Goal: Task Accomplishment & Management: Complete application form

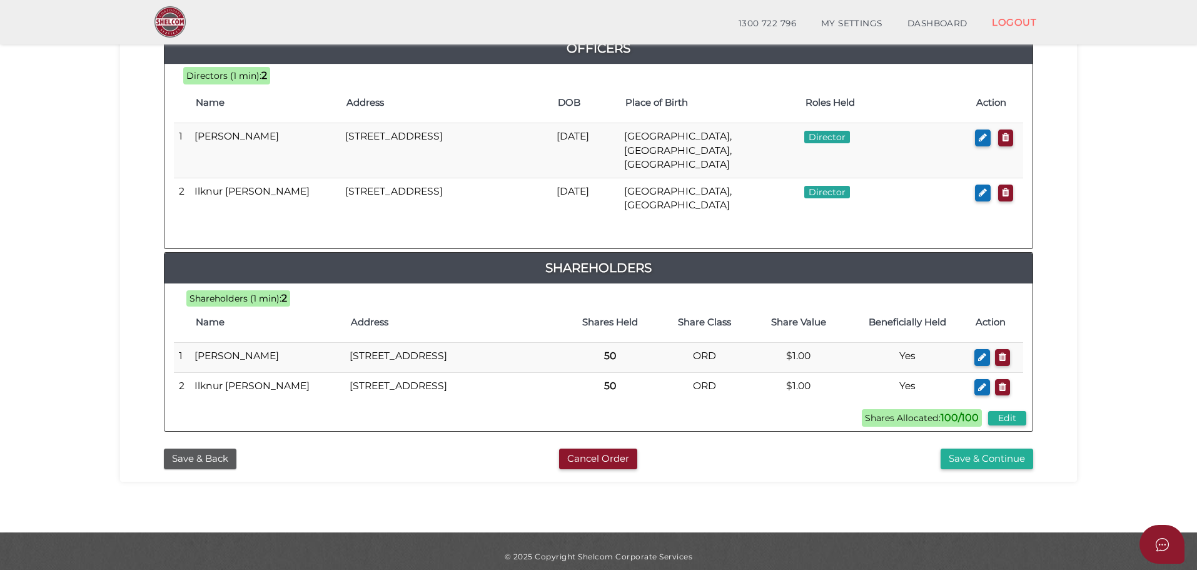
scroll to position [619, 0]
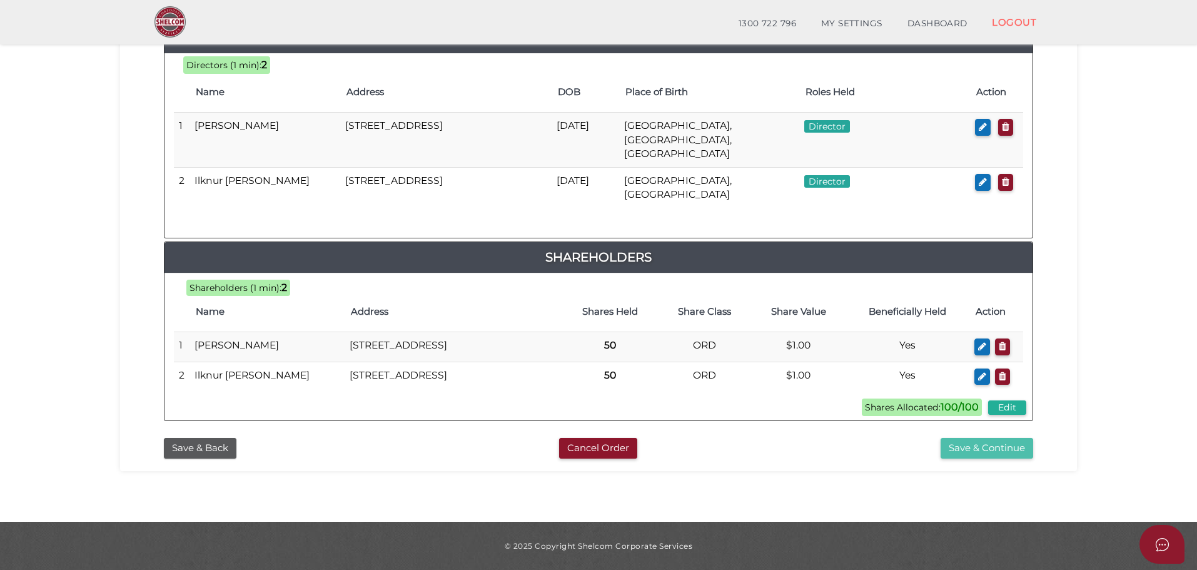
click at [997, 455] on button "Save & Continue" at bounding box center [987, 448] width 93 height 21
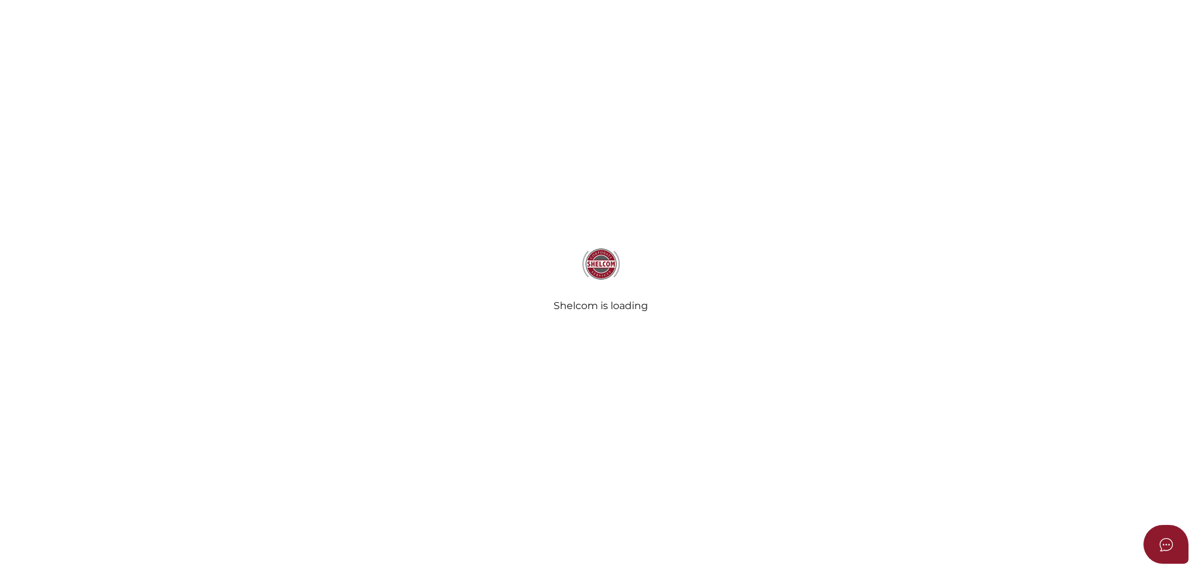
select select "Comb Binding"
radio input "true"
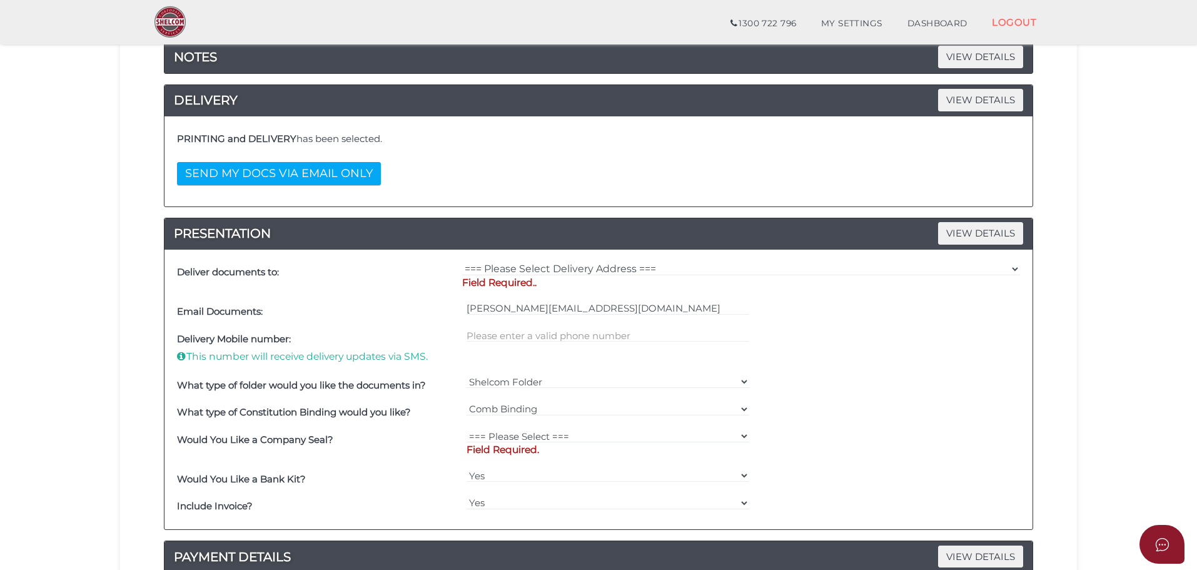
scroll to position [179, 0]
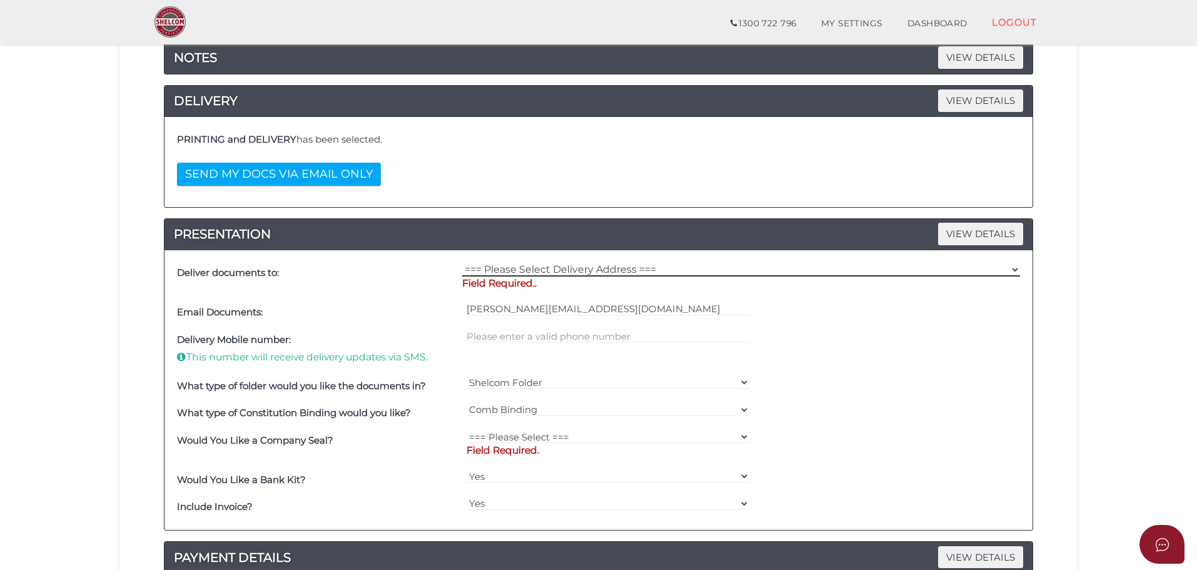
click at [564, 266] on select "=== Please Select Delivery Address === (User Address - Susan Yildiz) Virginia P…" at bounding box center [741, 270] width 558 height 14
click at [554, 275] on select "=== Please Select Delivery Address === (User Address - Susan Yildiz) Virginia P…" at bounding box center [741, 270] width 558 height 14
select select "0"
click at [462, 263] on select "=== Please Select Delivery Address === (User Address - Susan Yildiz) Virginia P…" at bounding box center [741, 270] width 558 height 14
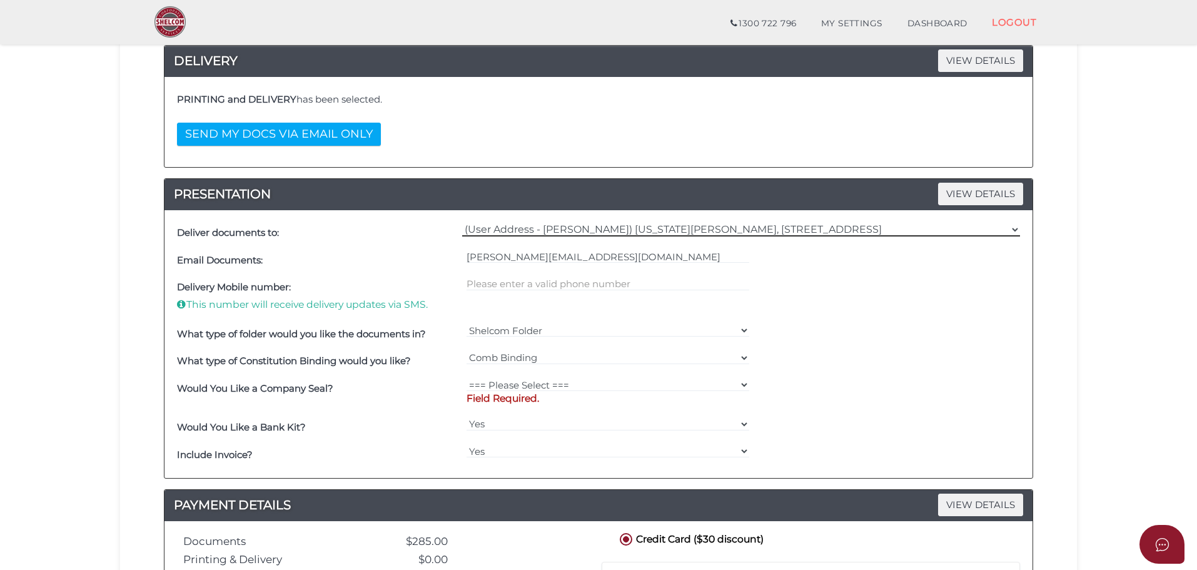
scroll to position [241, 0]
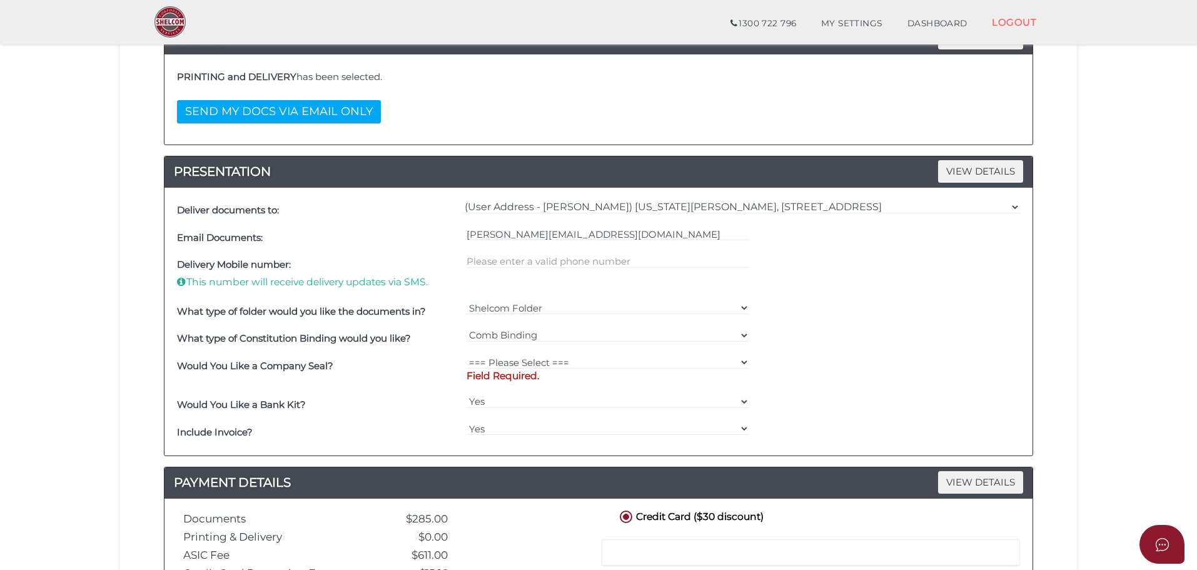
click at [496, 349] on div "=== Please Select === Comb Binding No Binding" at bounding box center [608, 339] width 290 height 28
click at [500, 357] on select "=== Please Select === Fold Seal $50 No Seal" at bounding box center [608, 362] width 283 height 14
select select "0"
click at [467, 355] on select "=== Please Select === Fold Seal $50 No Seal" at bounding box center [608, 362] width 283 height 14
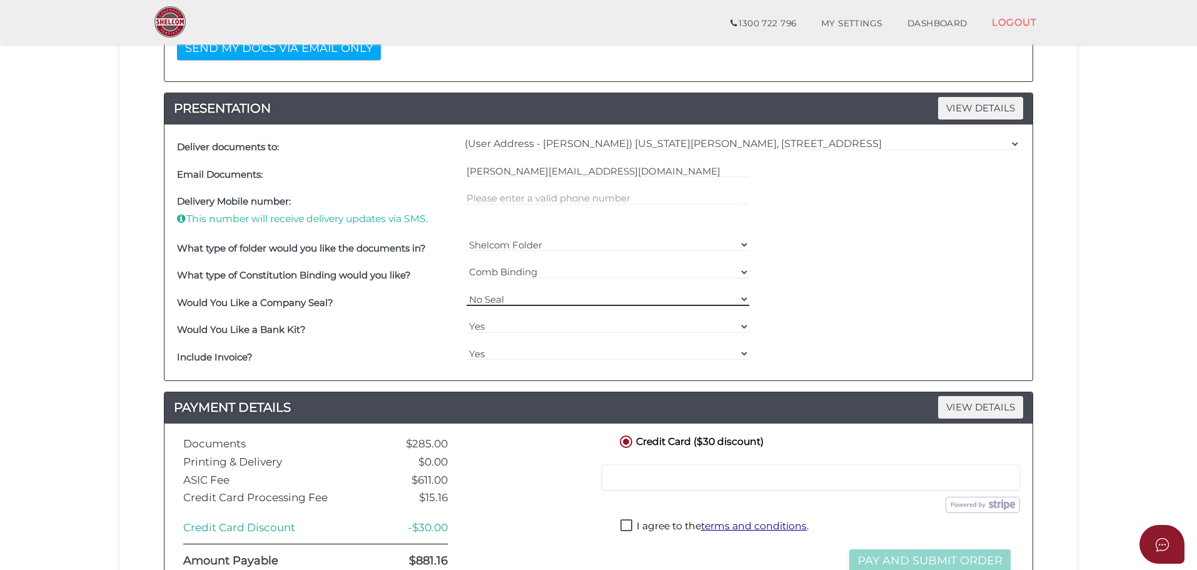
scroll to position [304, 0]
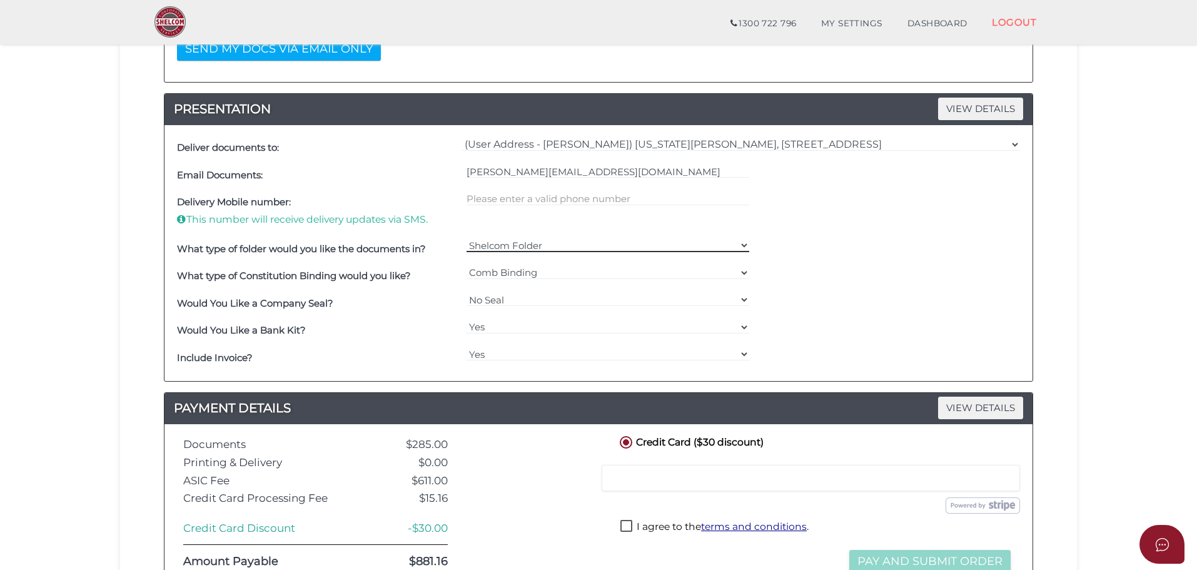
click at [482, 249] on select "Shelcom Folder === Please Select === Shelcom Folder Client Supplied Folder No F…" at bounding box center [608, 245] width 283 height 14
click at [314, 298] on b "Would You Like a Company Seal?" at bounding box center [255, 303] width 156 height 12
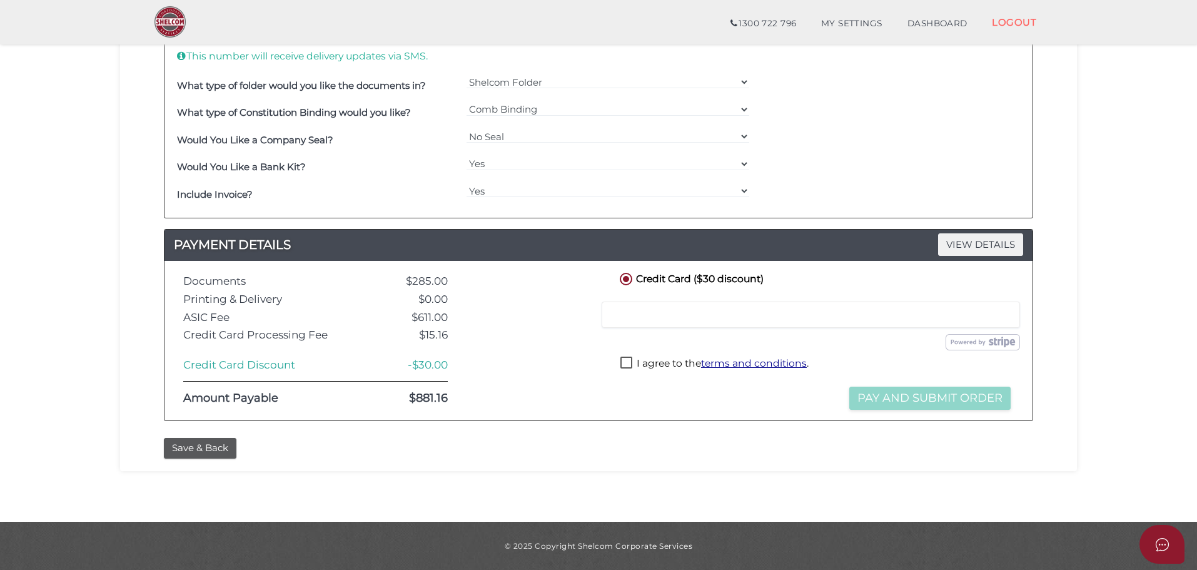
scroll to position [0, 0]
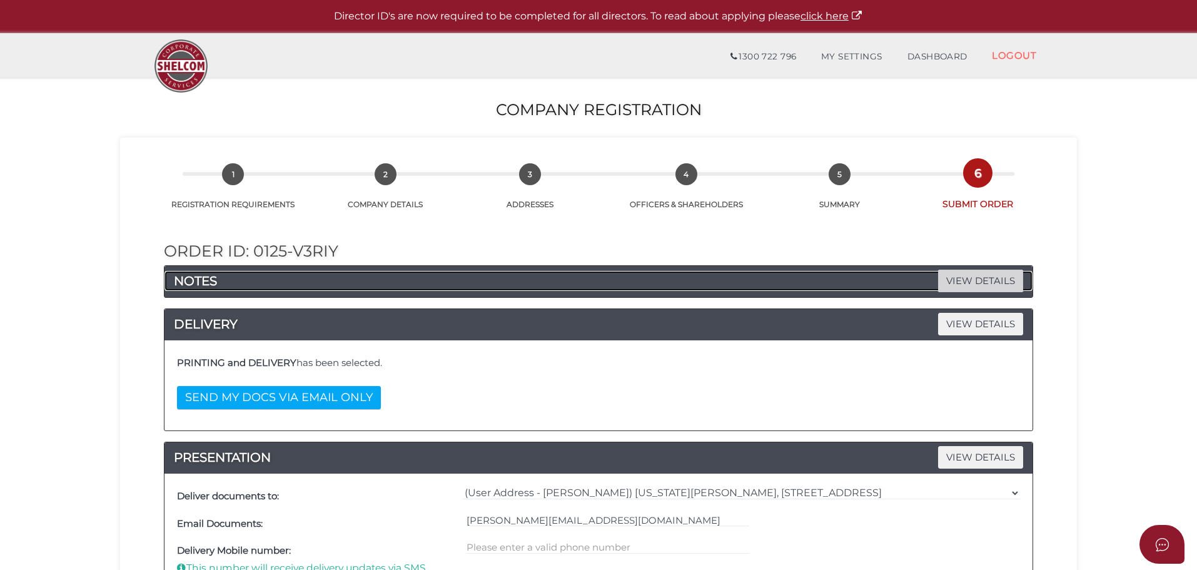
click at [996, 290] on span "VIEW DETAILS" at bounding box center [980, 281] width 85 height 22
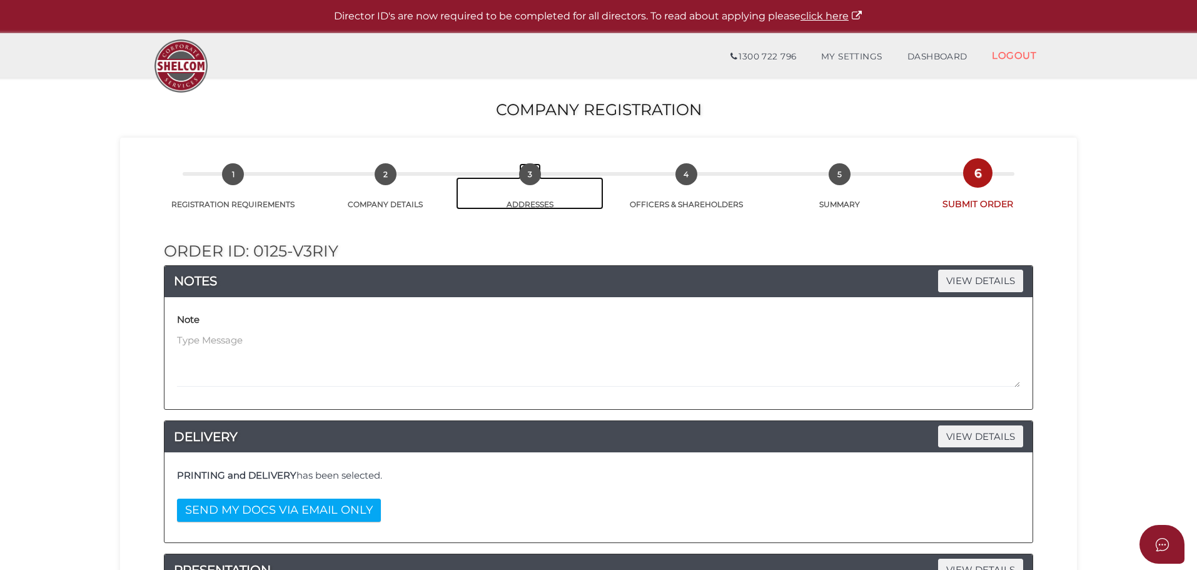
click at [531, 176] on span "3" at bounding box center [530, 174] width 22 height 22
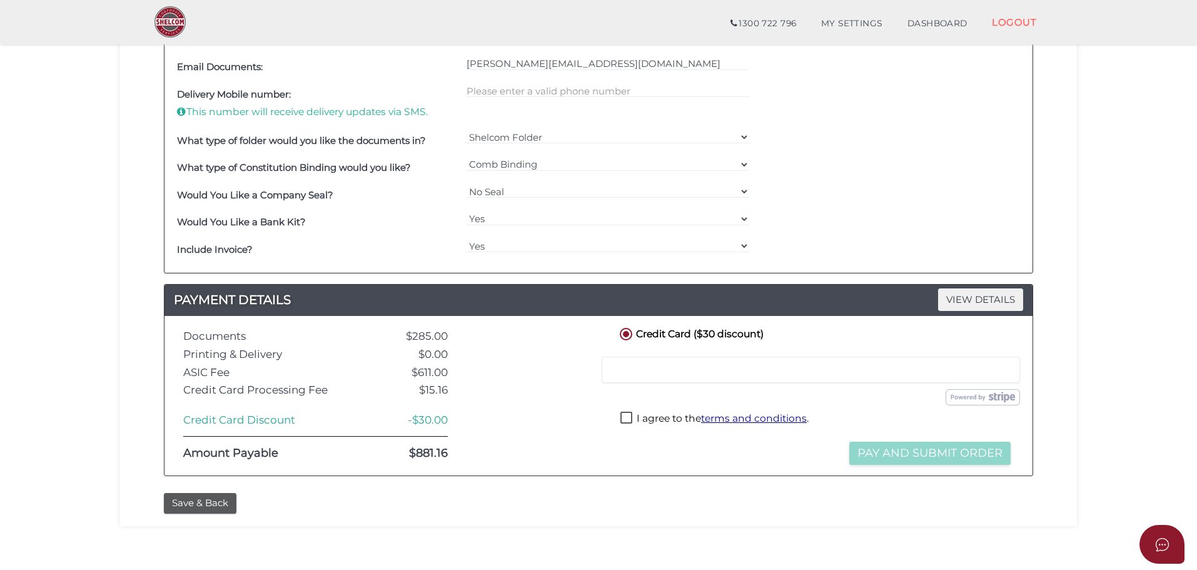
scroll to position [580, 0]
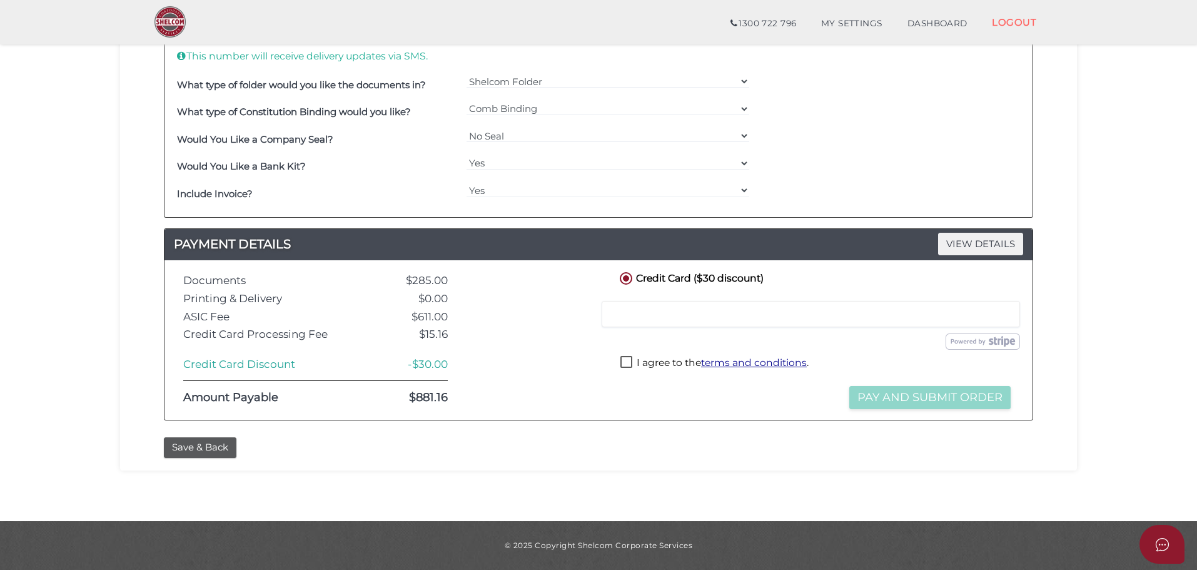
click at [218, 435] on div "Save & Back" at bounding box center [598, 444] width 938 height 27
click at [215, 440] on button "Save & Back" at bounding box center [200, 447] width 73 height 21
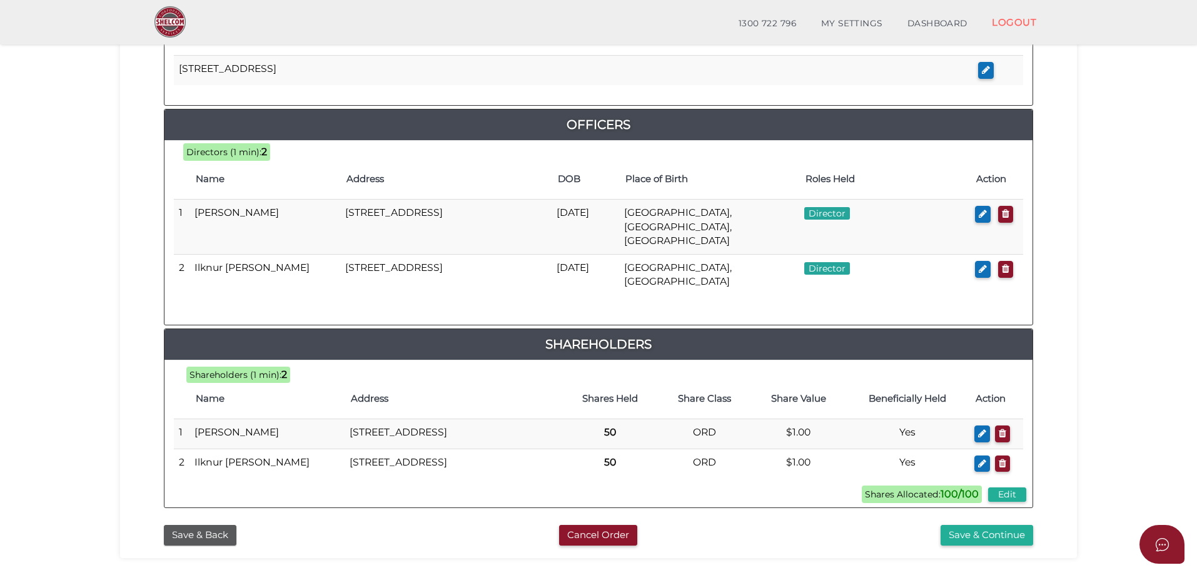
scroll to position [619, 0]
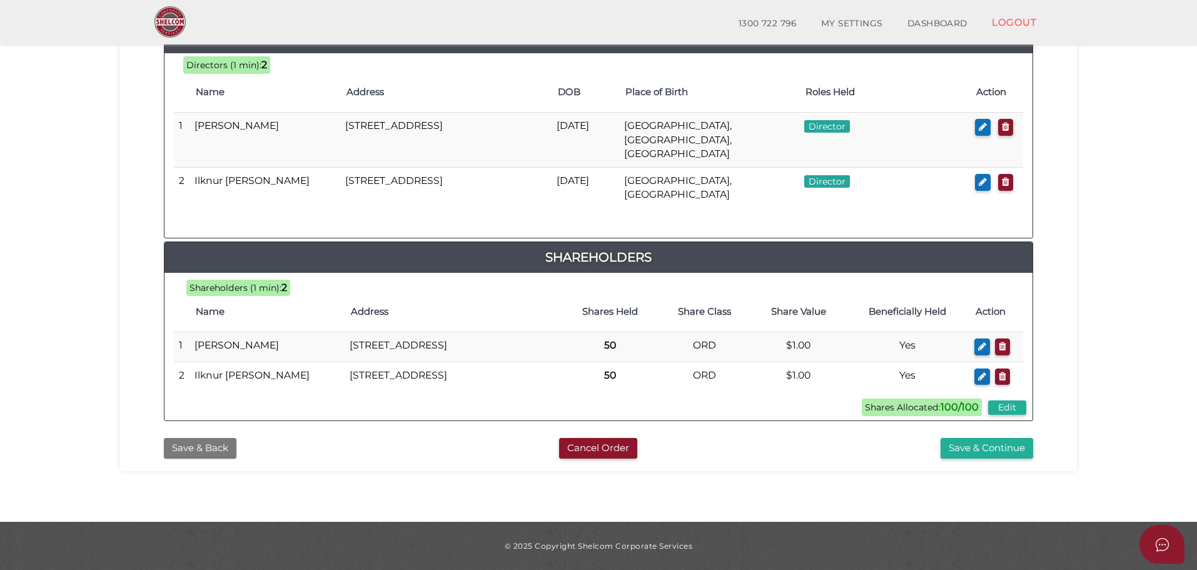
click at [203, 452] on button "Save & Back" at bounding box center [200, 448] width 73 height 21
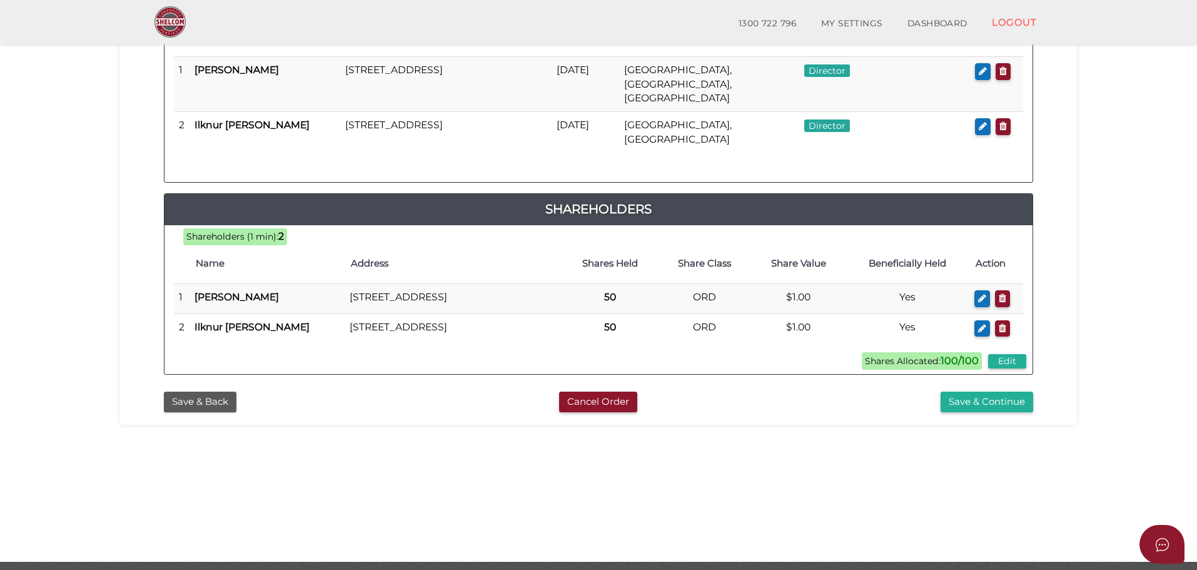
scroll to position [250, 0]
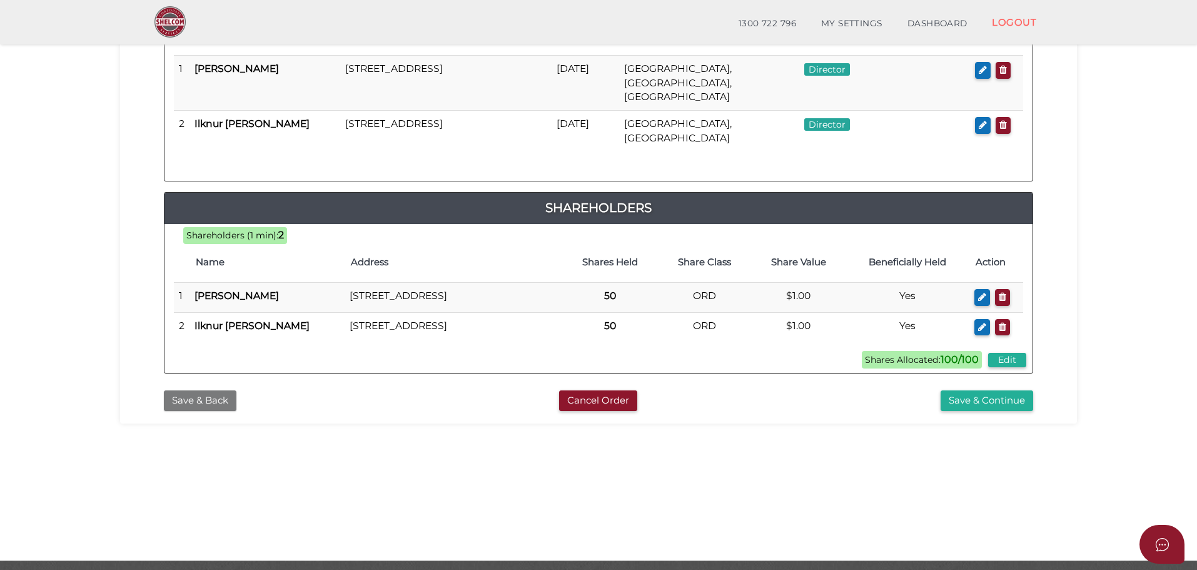
click at [213, 407] on button "Save & Back" at bounding box center [200, 400] width 73 height 21
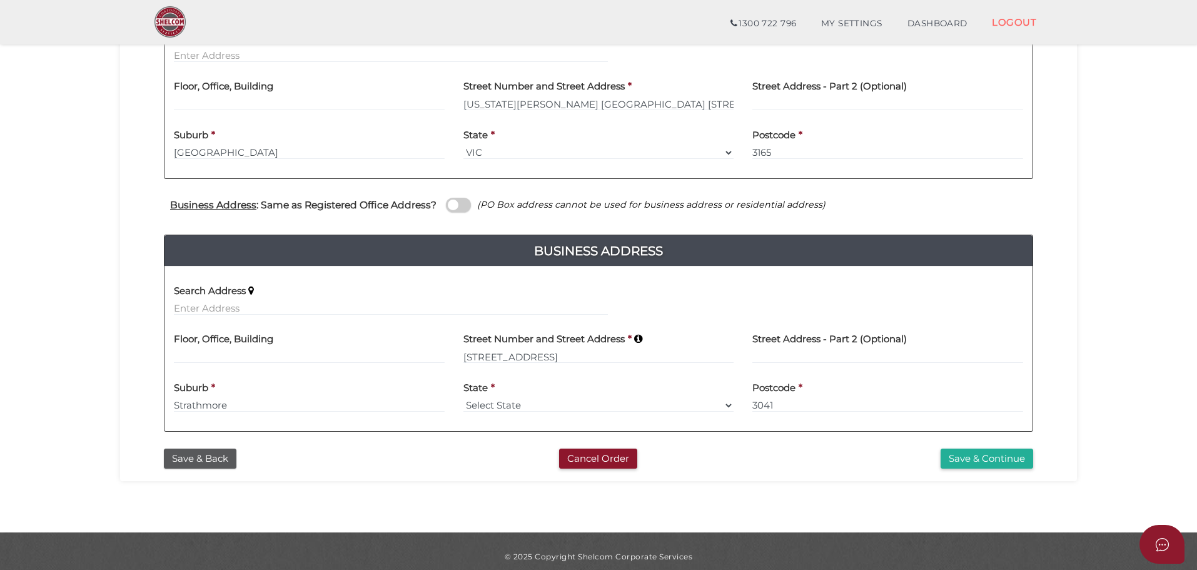
scroll to position [342, 0]
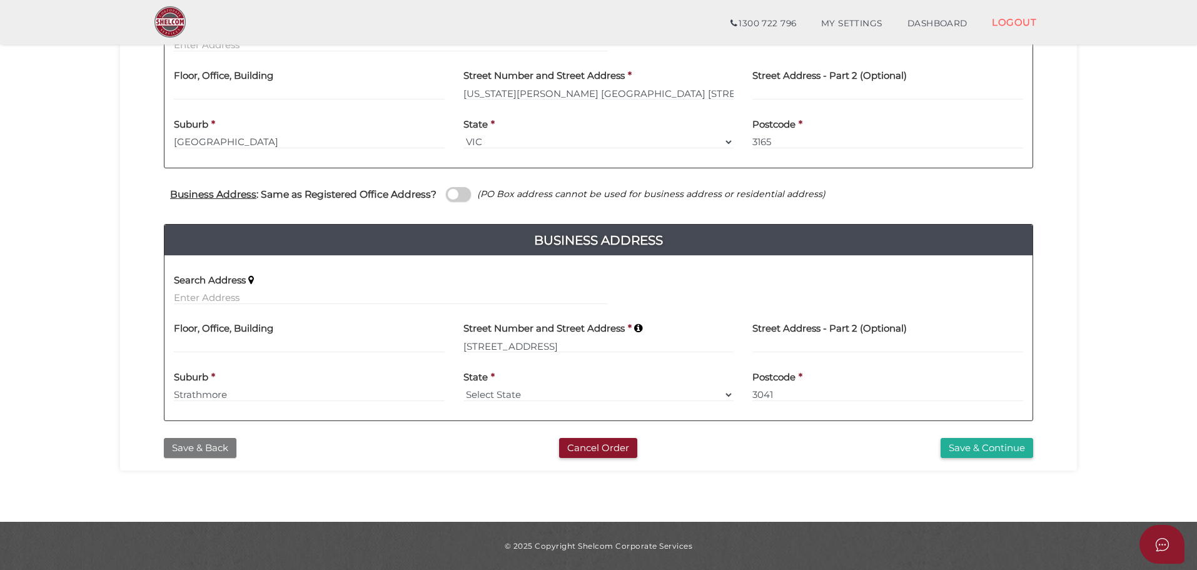
click at [206, 442] on button "Save & Back" at bounding box center [200, 448] width 73 height 21
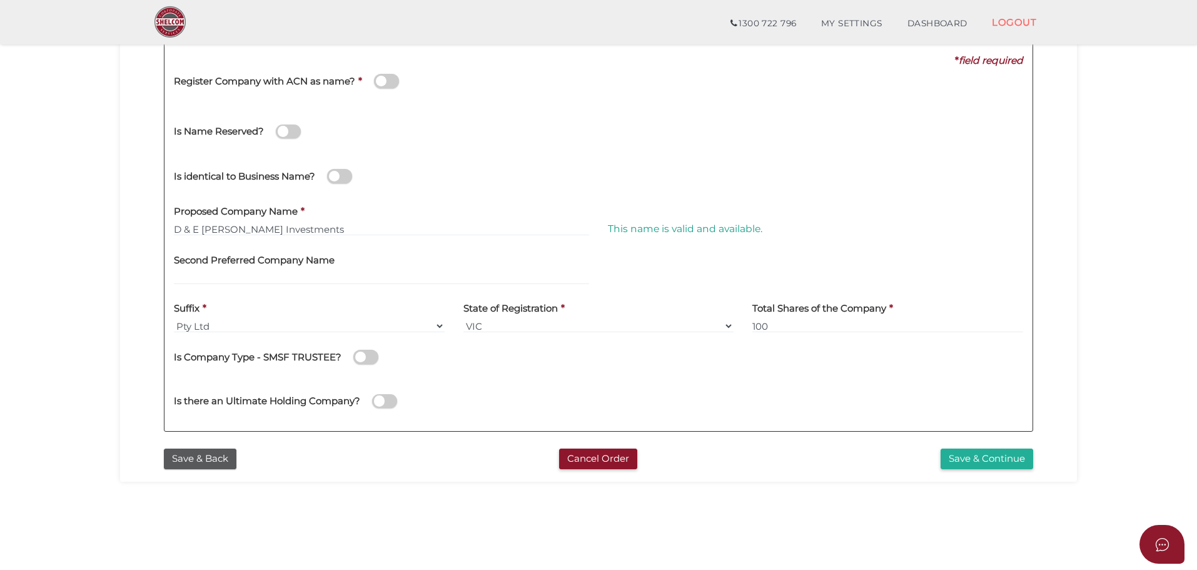
scroll to position [188, 0]
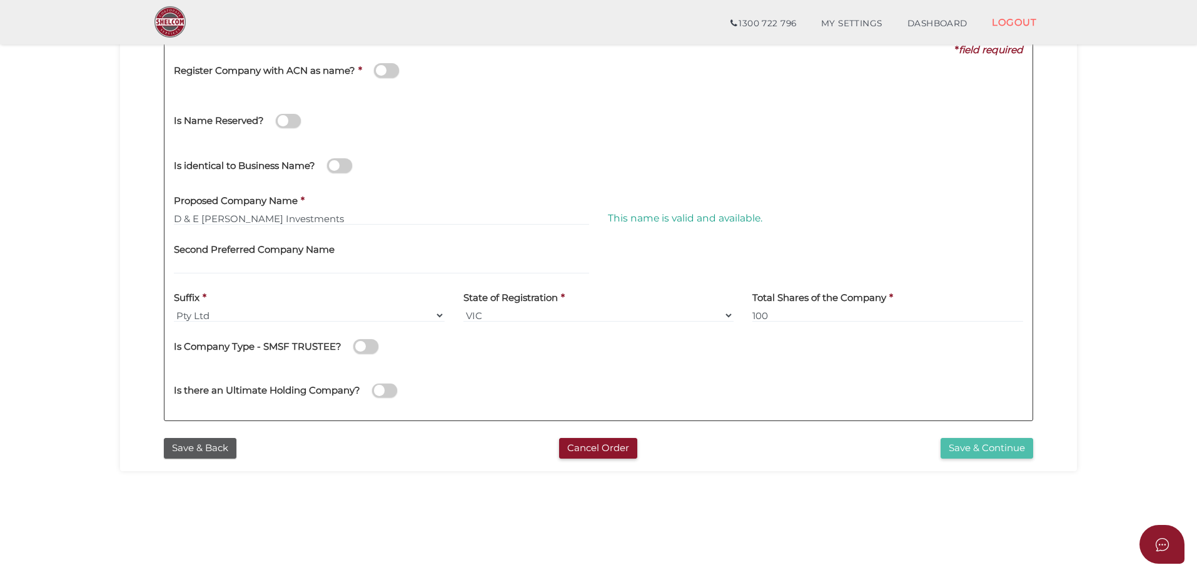
click at [946, 458] on button "Save & Continue" at bounding box center [987, 448] width 93 height 21
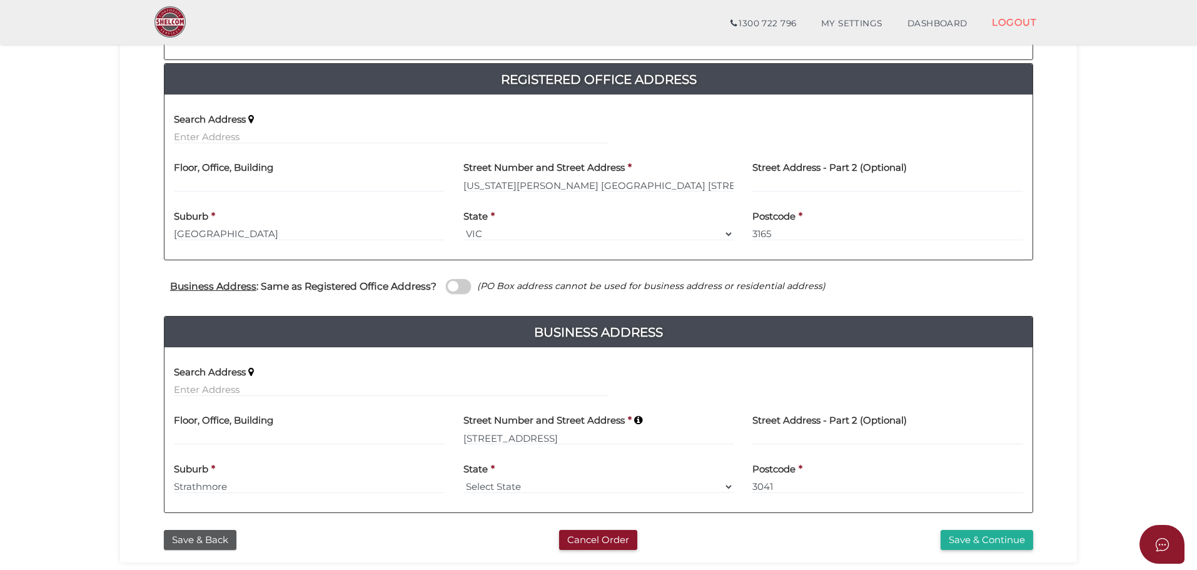
scroll to position [313, 0]
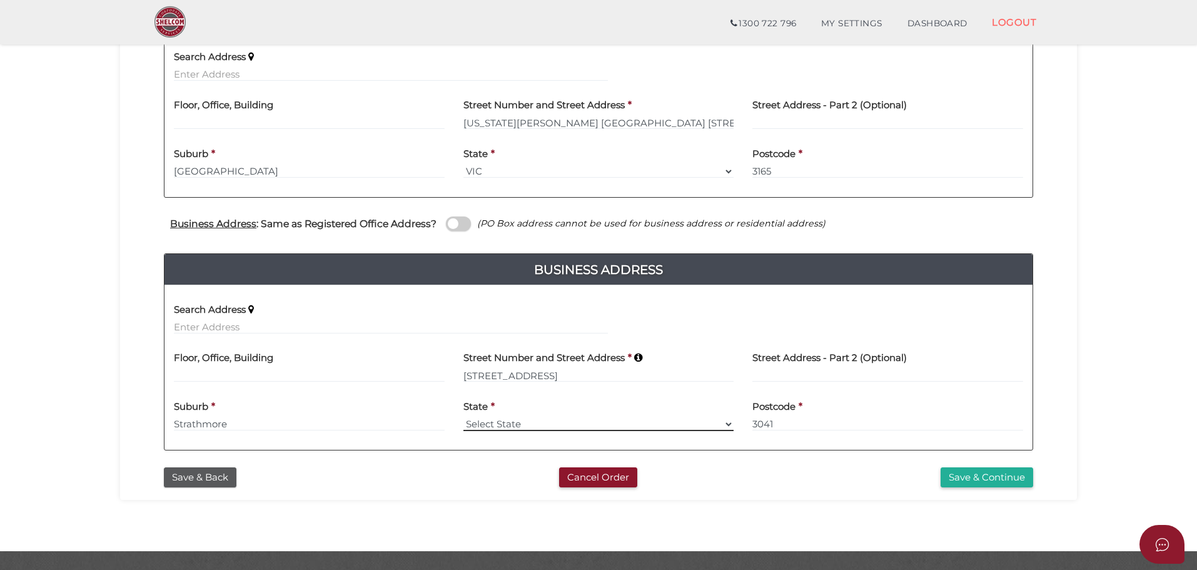
click at [514, 418] on select "Select State [GEOGRAPHIC_DATA] ACT [GEOGRAPHIC_DATA] NT [GEOGRAPHIC_DATA] TAS […" at bounding box center [598, 424] width 271 height 14
select select "VIC"
click at [463, 417] on select "Select State [GEOGRAPHIC_DATA] ACT [GEOGRAPHIC_DATA] NT [GEOGRAPHIC_DATA] TAS […" at bounding box center [598, 424] width 271 height 14
click at [805, 486] on div "Save & Continue" at bounding box center [895, 477] width 296 height 21
click at [959, 480] on button "Save & Continue" at bounding box center [987, 477] width 93 height 21
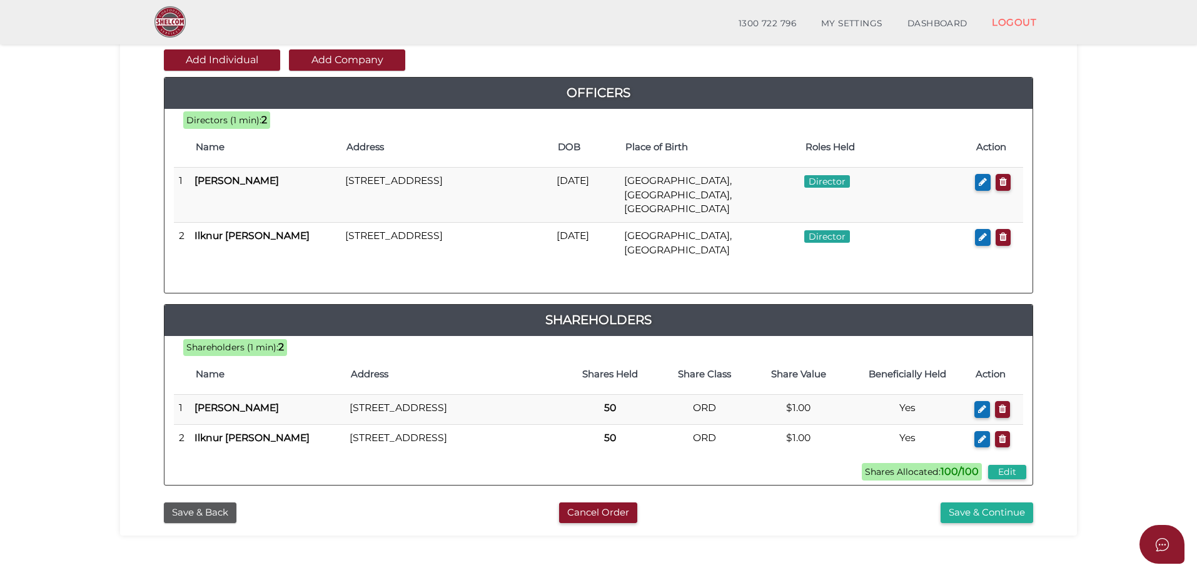
scroll to position [125, 0]
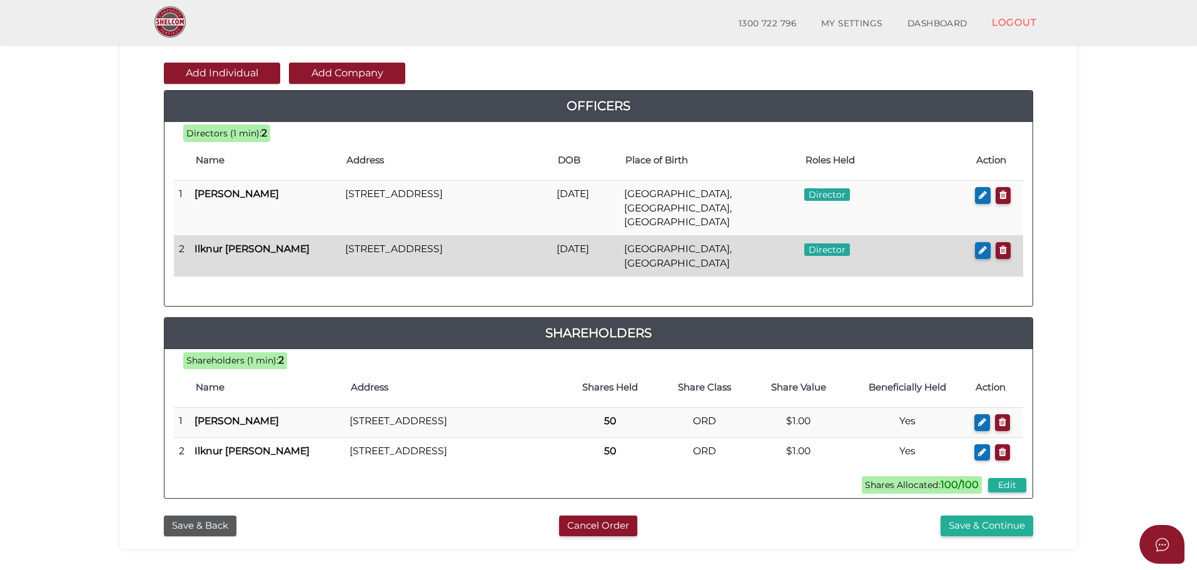
drag, startPoint x: 528, startPoint y: 195, endPoint x: 639, endPoint y: 250, distance: 123.1
click at [639, 250] on tbody "1 Daniel Steven Dutton 52 Mascoma Street, Strathmore, VIC, 3041, Australia 22/0…" at bounding box center [598, 229] width 849 height 96
drag, startPoint x: 215, startPoint y: 217, endPoint x: 485, endPoint y: 260, distance: 274.1
click at [481, 260] on tbody "1 Daniel Steven Dutton 52 Mascoma Street, Strathmore, VIC, 3041, Australia 22/0…" at bounding box center [598, 229] width 849 height 96
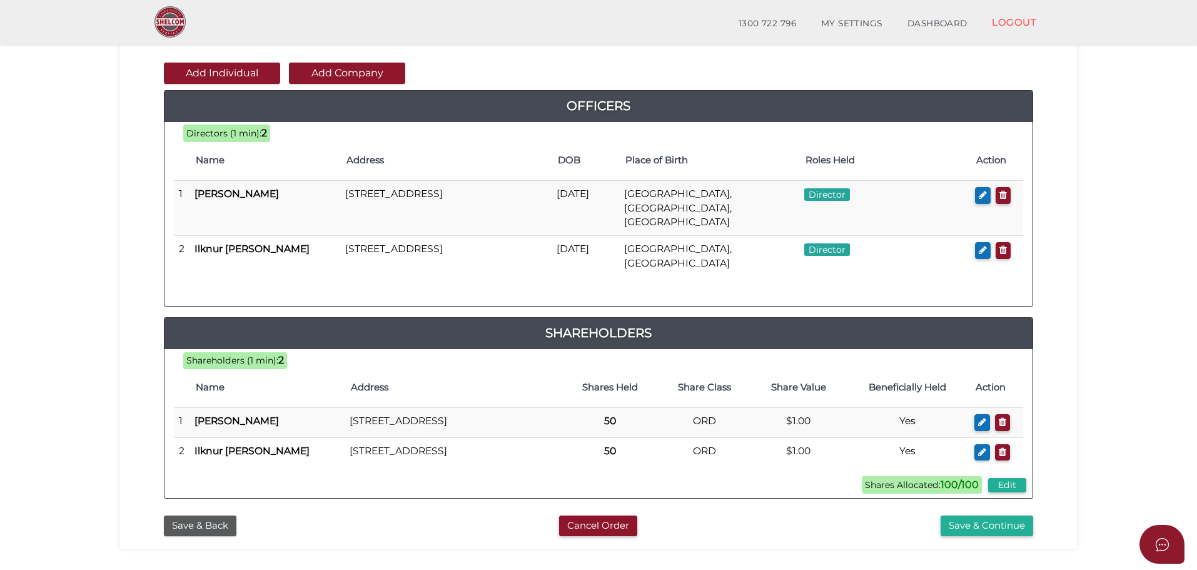
click at [1049, 317] on div "Add Individual Add Company Officers 100 ad03834a3d9cce18cd6fd5deb88b1c8a 96198e…" at bounding box center [598, 275] width 938 height 468
click at [956, 525] on button "Save & Continue" at bounding box center [987, 525] width 93 height 21
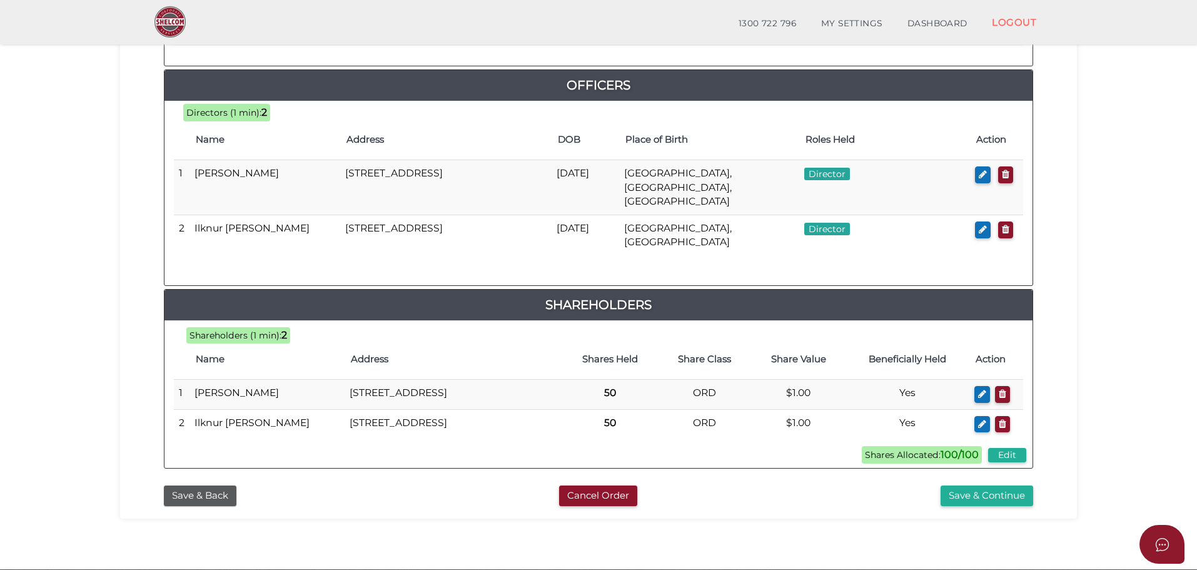
scroll to position [619, 0]
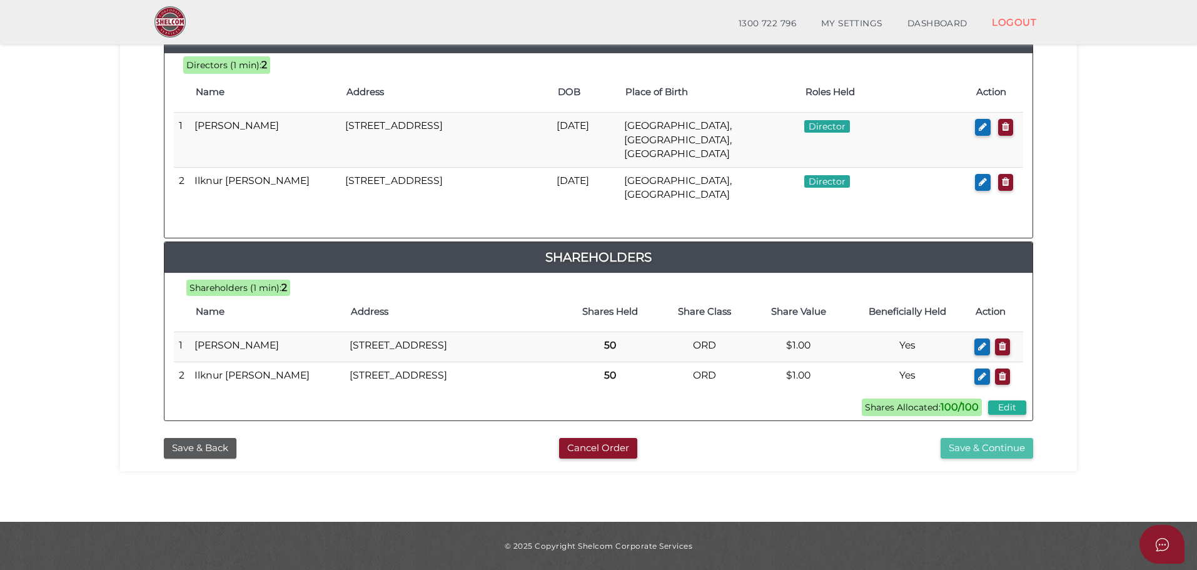
click at [991, 447] on button "Save & Continue" at bounding box center [987, 448] width 93 height 21
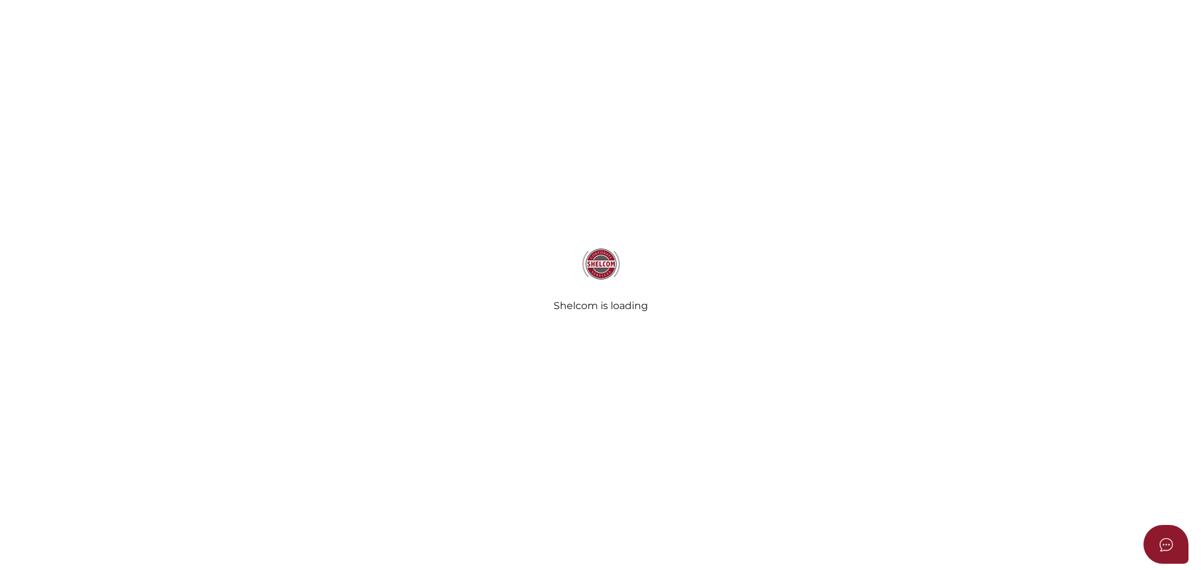
select select "Comb Binding"
radio input "true"
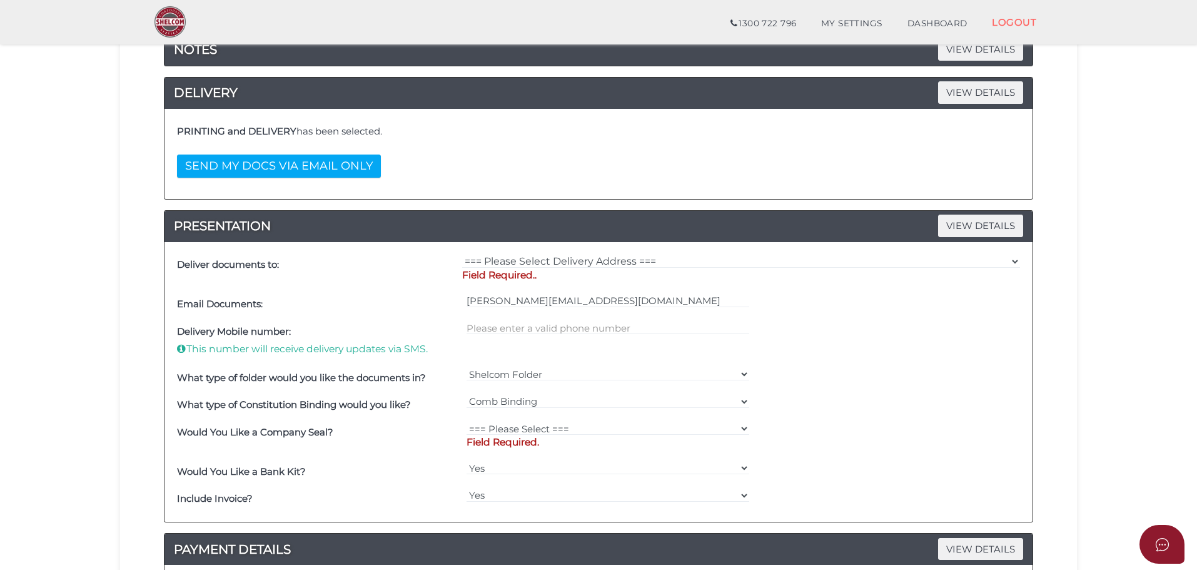
scroll to position [188, 0]
click at [573, 251] on div "=== Please Select Delivery Address === (User Address - [PERSON_NAME][GEOGRAPHIC…" at bounding box center [741, 270] width 564 height 39
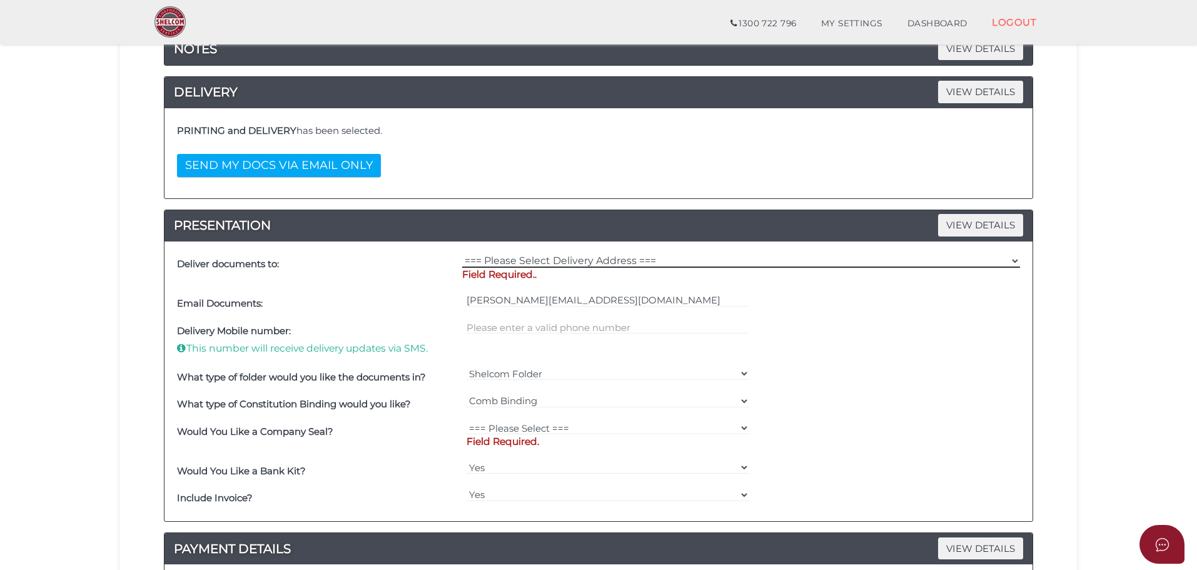
click at [572, 261] on select "=== Please Select Delivery Address === (User Address - [PERSON_NAME][GEOGRAPHIC…" at bounding box center [741, 261] width 558 height 14
select select "0"
click at [462, 254] on select "=== Please Select Delivery Address === (User Address - [PERSON_NAME][GEOGRAPHIC…" at bounding box center [741, 261] width 558 height 14
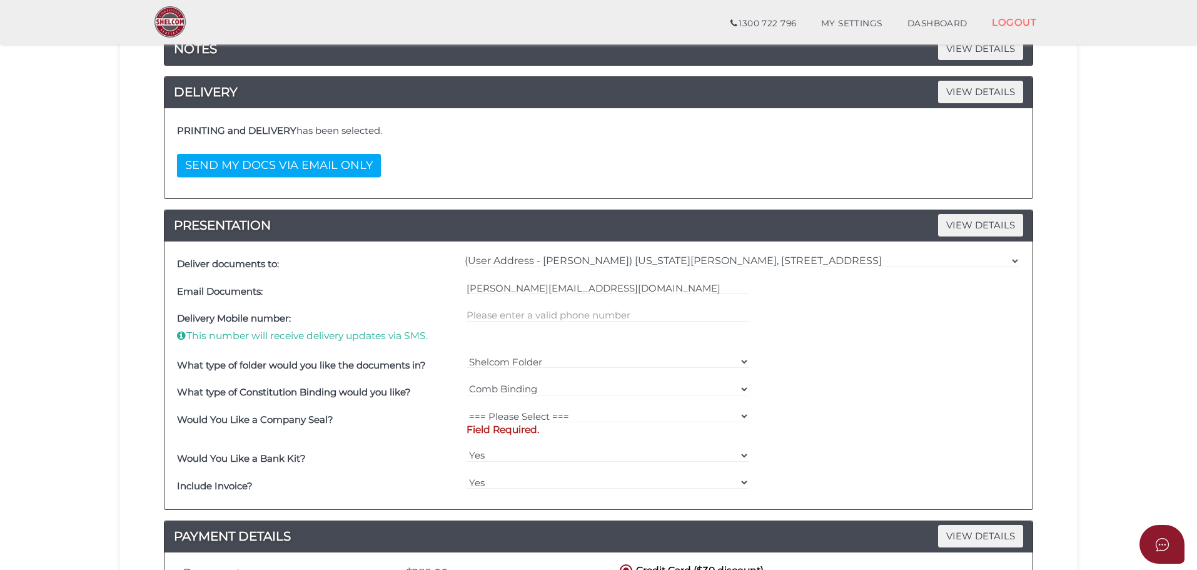
click at [528, 405] on div "=== Please Select === Comb Binding No Binding" at bounding box center [608, 393] width 290 height 28
click at [523, 415] on select "=== Please Select === Fold Seal $50 No Seal" at bounding box center [608, 416] width 283 height 14
select select "0"
click at [467, 409] on select "=== Please Select === Fold Seal $50 No Seal" at bounding box center [608, 416] width 283 height 14
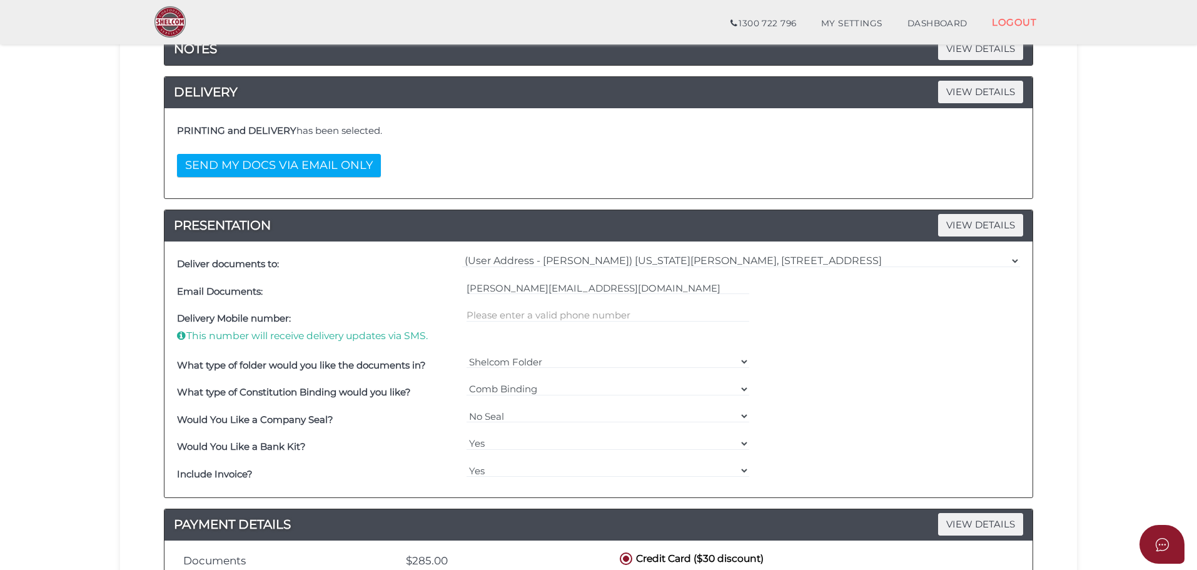
click at [336, 421] on h4 "Would You Like a Company Seal?" at bounding box center [318, 420] width 283 height 11
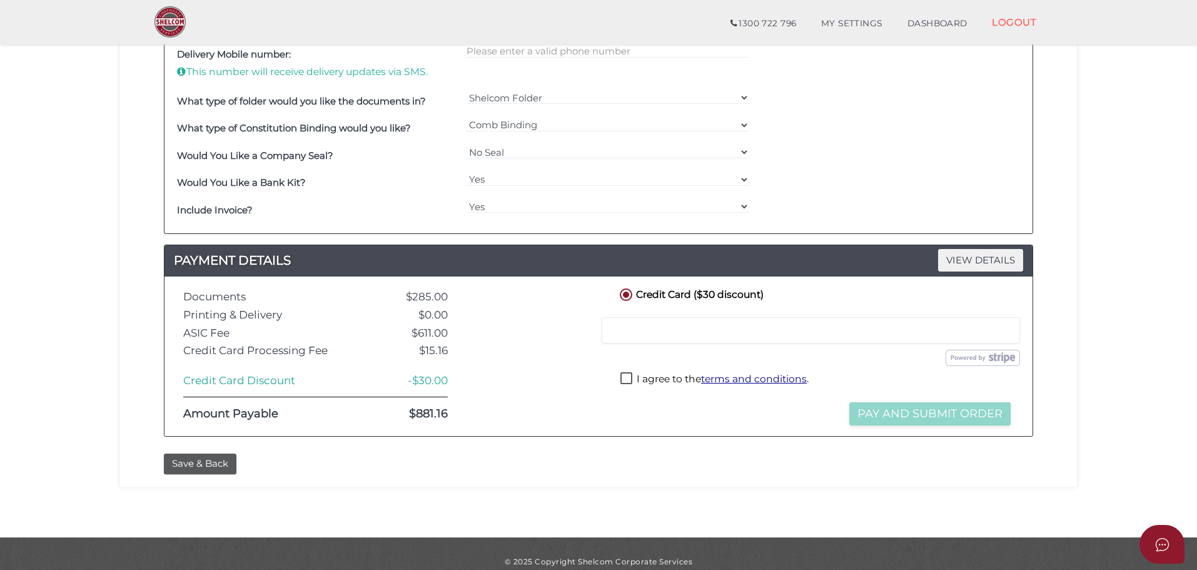
scroll to position [467, 0]
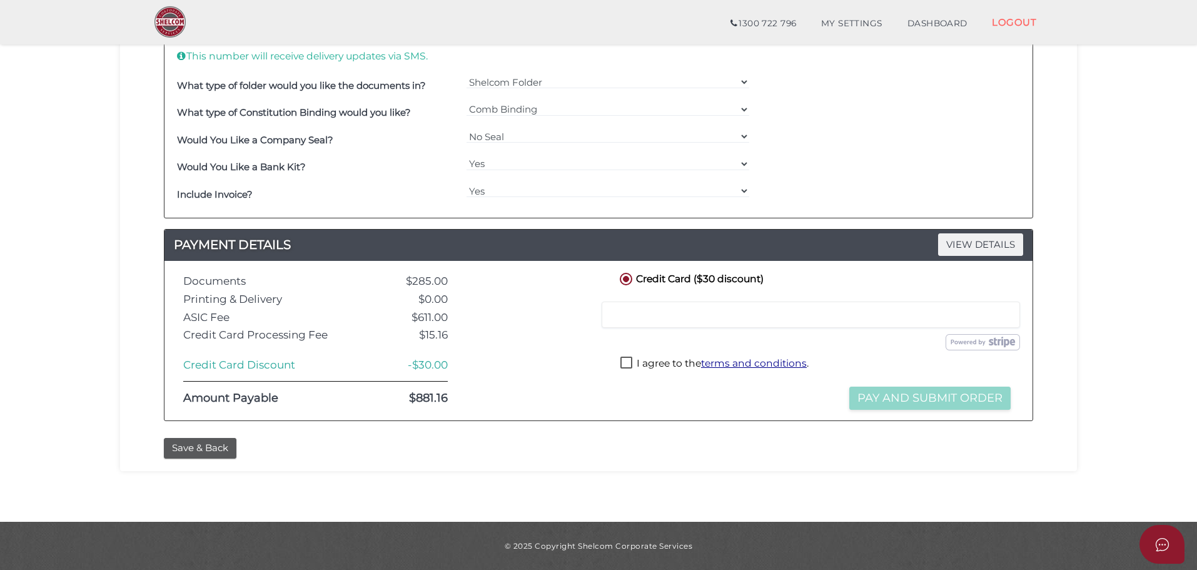
click at [642, 324] on div at bounding box center [811, 314] width 418 height 26
click at [620, 371] on label "I agree to the terms and conditions ." at bounding box center [714, 364] width 188 height 16
checkbox input "true"
click at [863, 397] on button "Pay and Submit Order" at bounding box center [929, 398] width 161 height 23
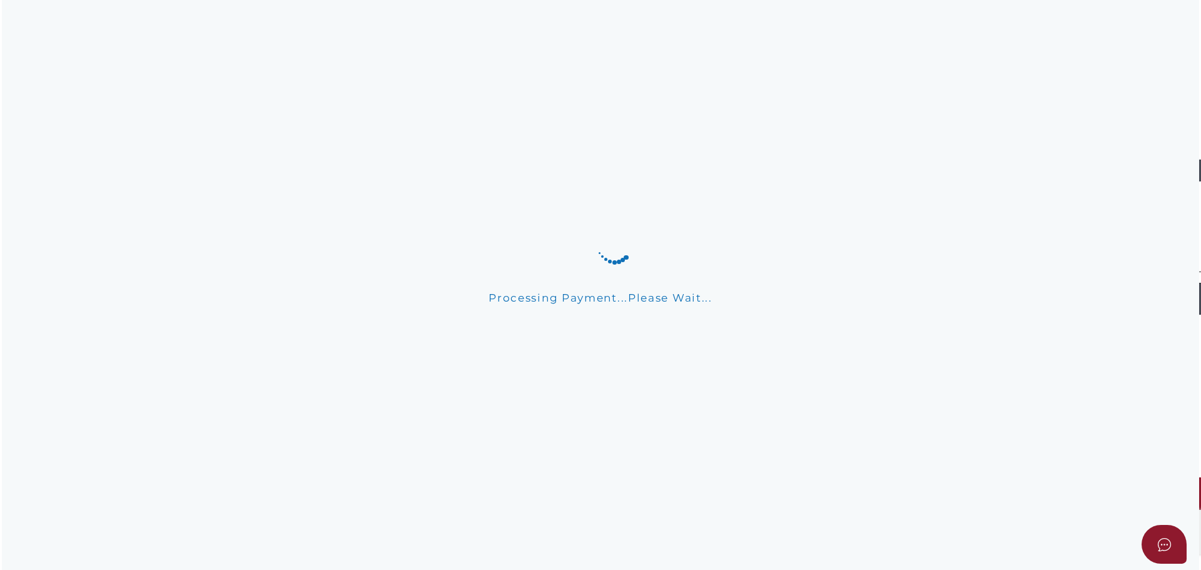
scroll to position [0, 0]
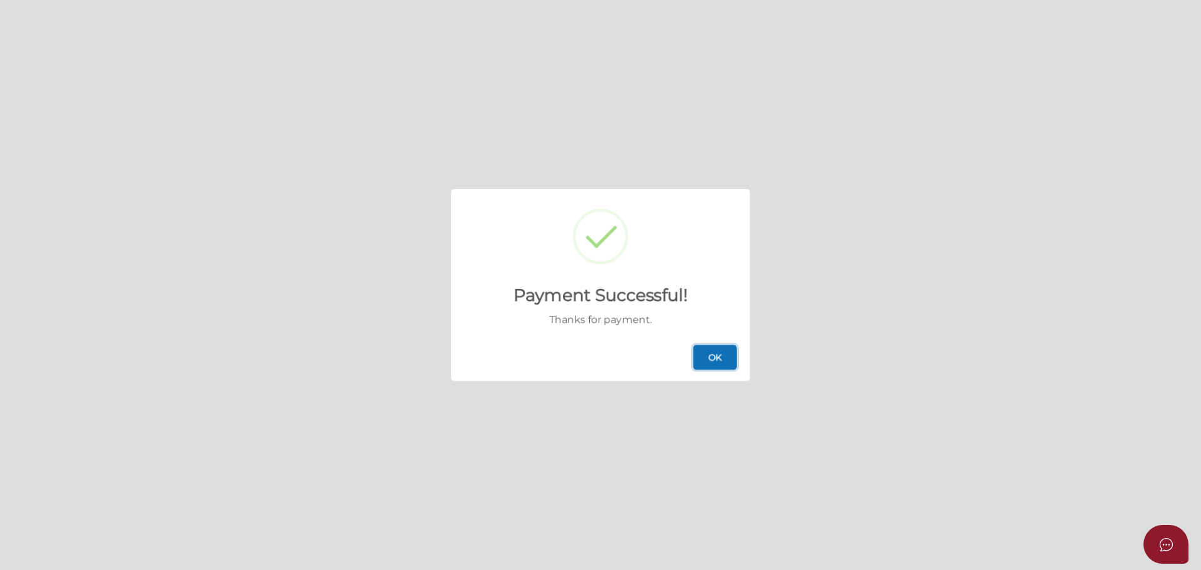
click at [724, 364] on button "OK" at bounding box center [715, 357] width 44 height 25
